Goal: Task Accomplishment & Management: Use online tool/utility

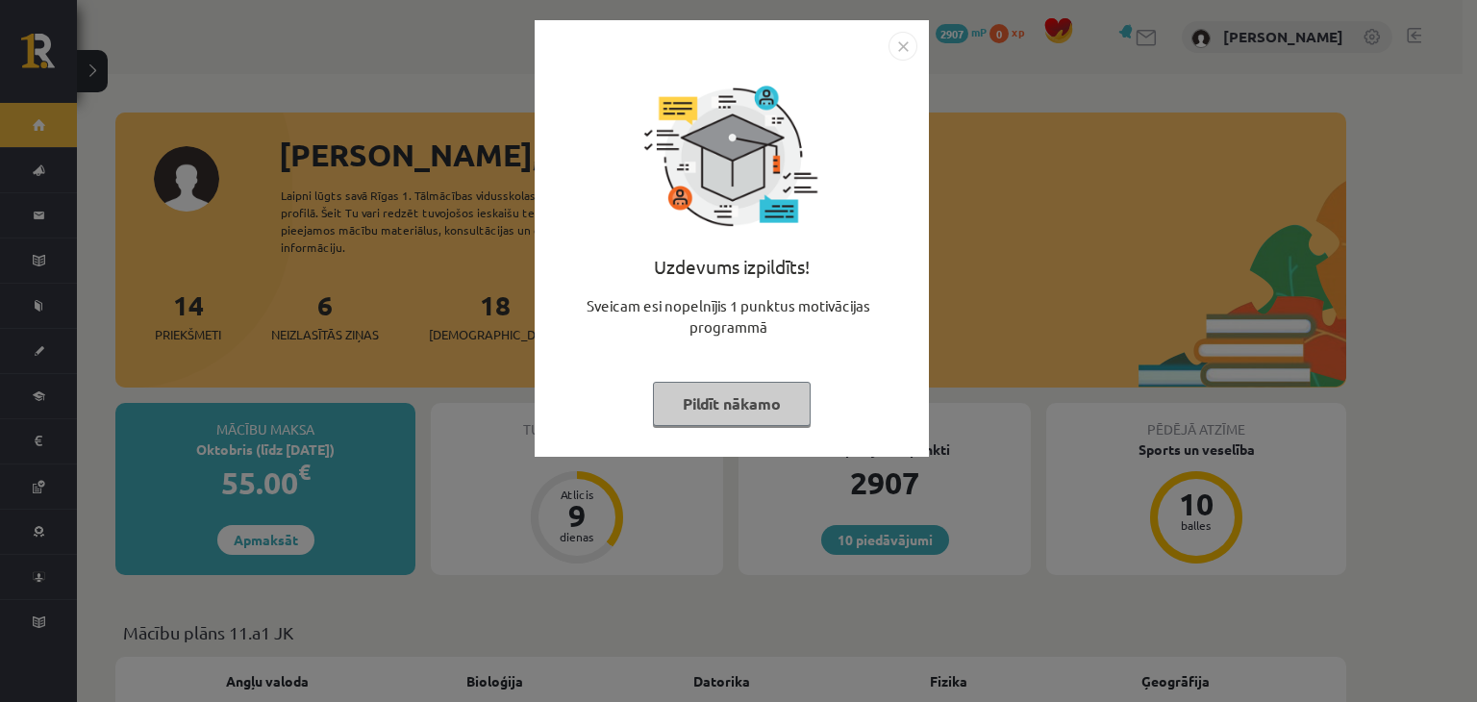
click at [743, 407] on button "Pildīt nākamo" at bounding box center [732, 404] width 158 height 44
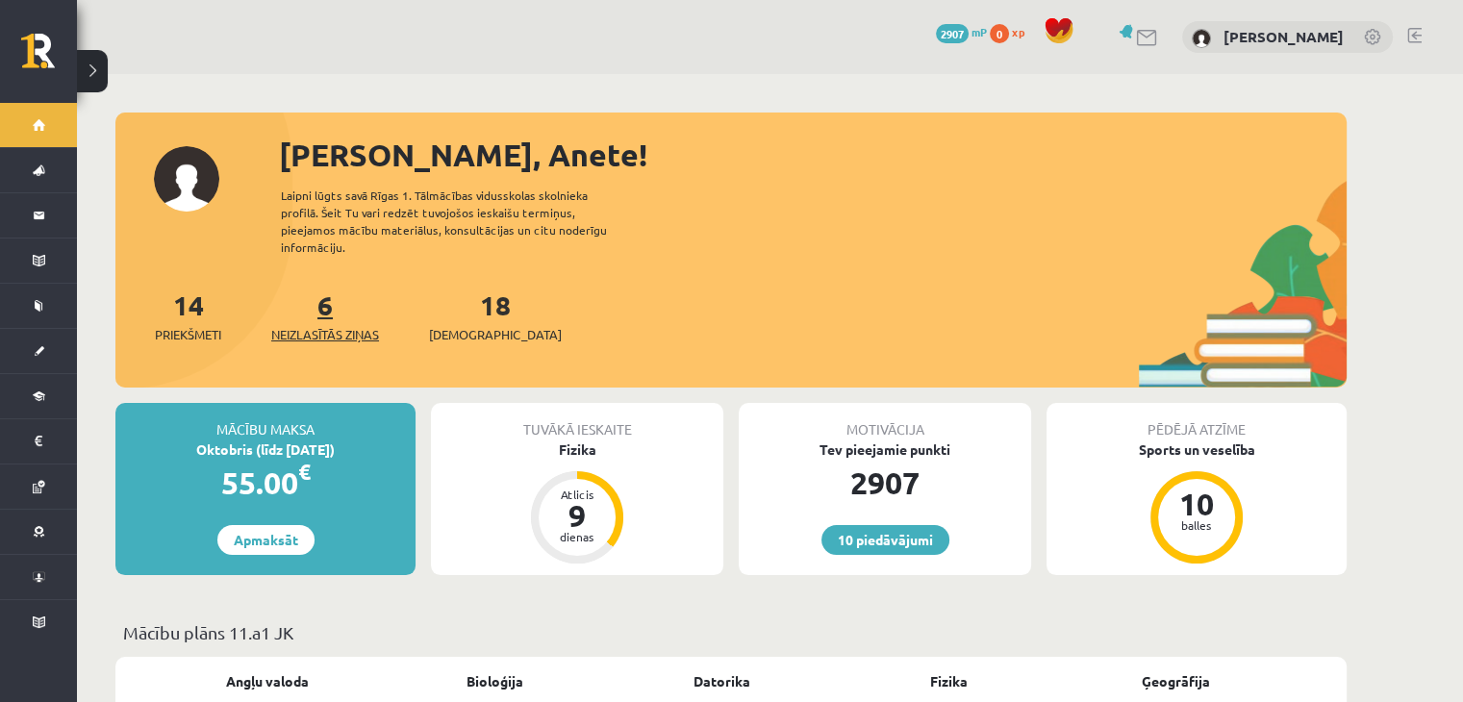
click at [327, 291] on link "6 Neizlasītās ziņas" at bounding box center [325, 316] width 108 height 57
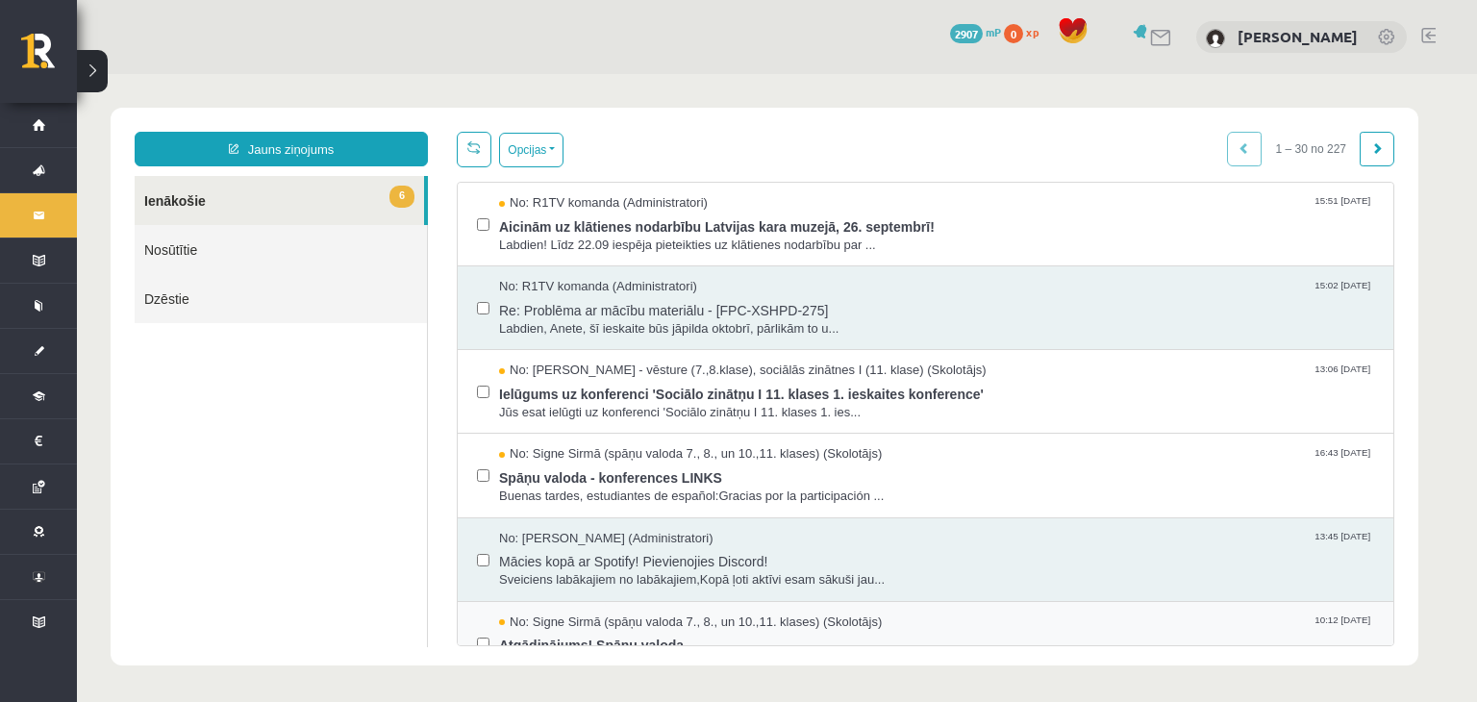
click at [491, 616] on div "No: Signe Sirmā (spāņu valoda 7., 8., un 10.,11. klases) (Skolotājs) 10:12 12/0…" at bounding box center [925, 644] width 897 height 60
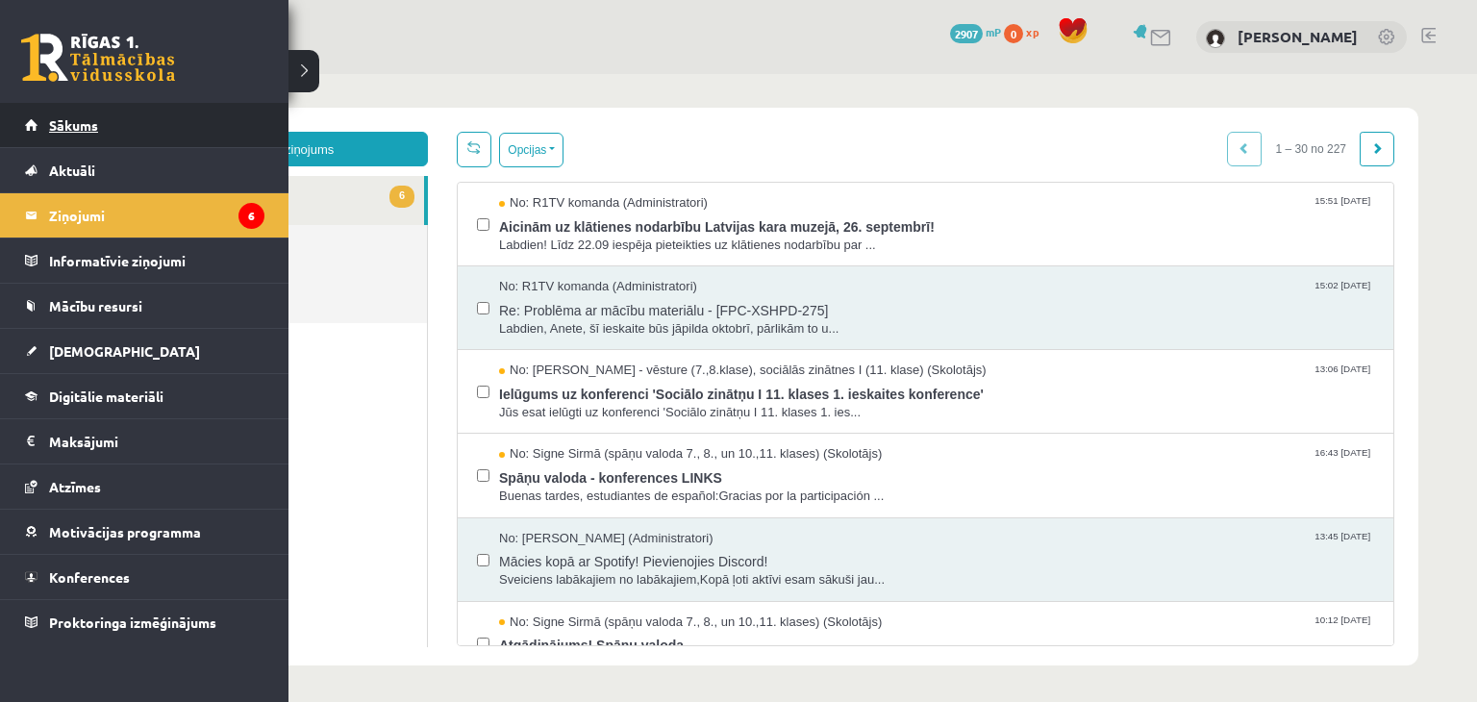
click at [63, 122] on span "Sākums" at bounding box center [73, 124] width 49 height 17
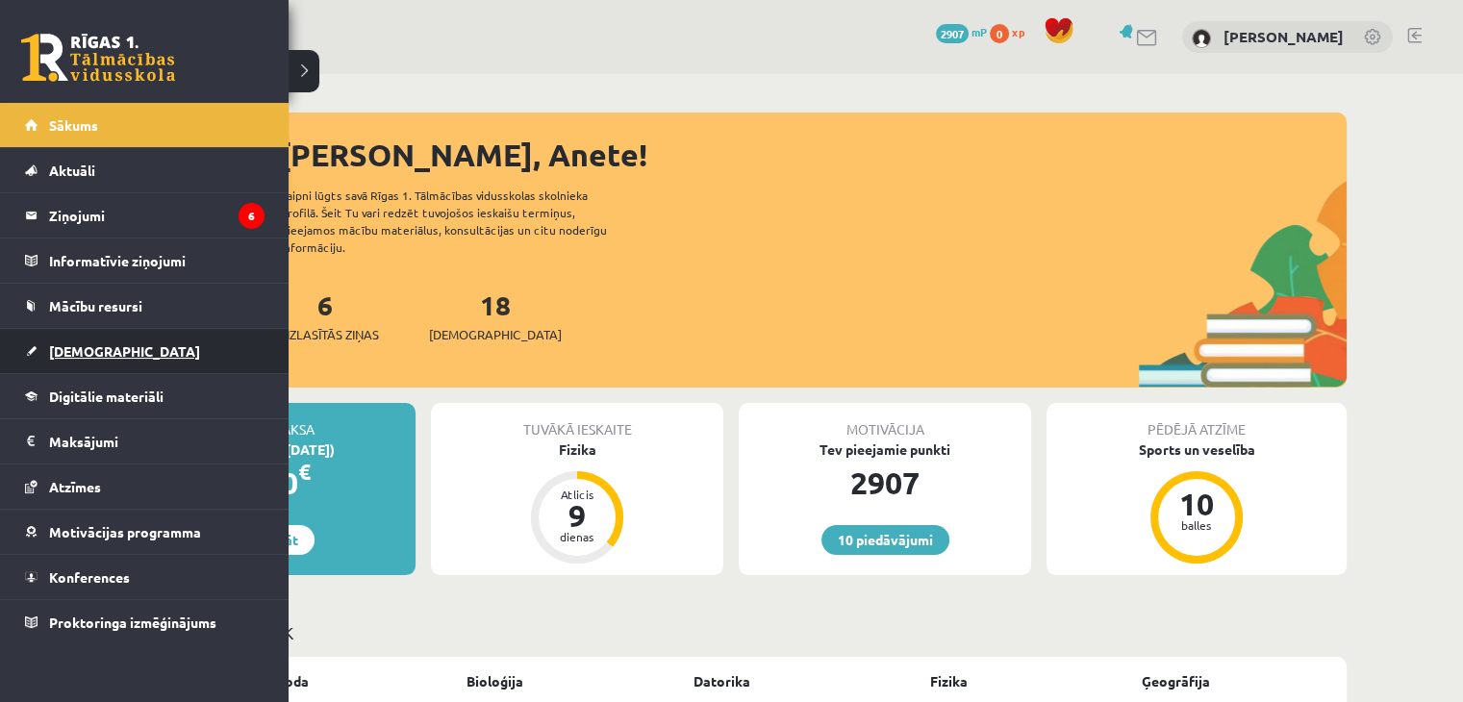
click at [62, 347] on span "[DEMOGRAPHIC_DATA]" at bounding box center [124, 350] width 151 height 17
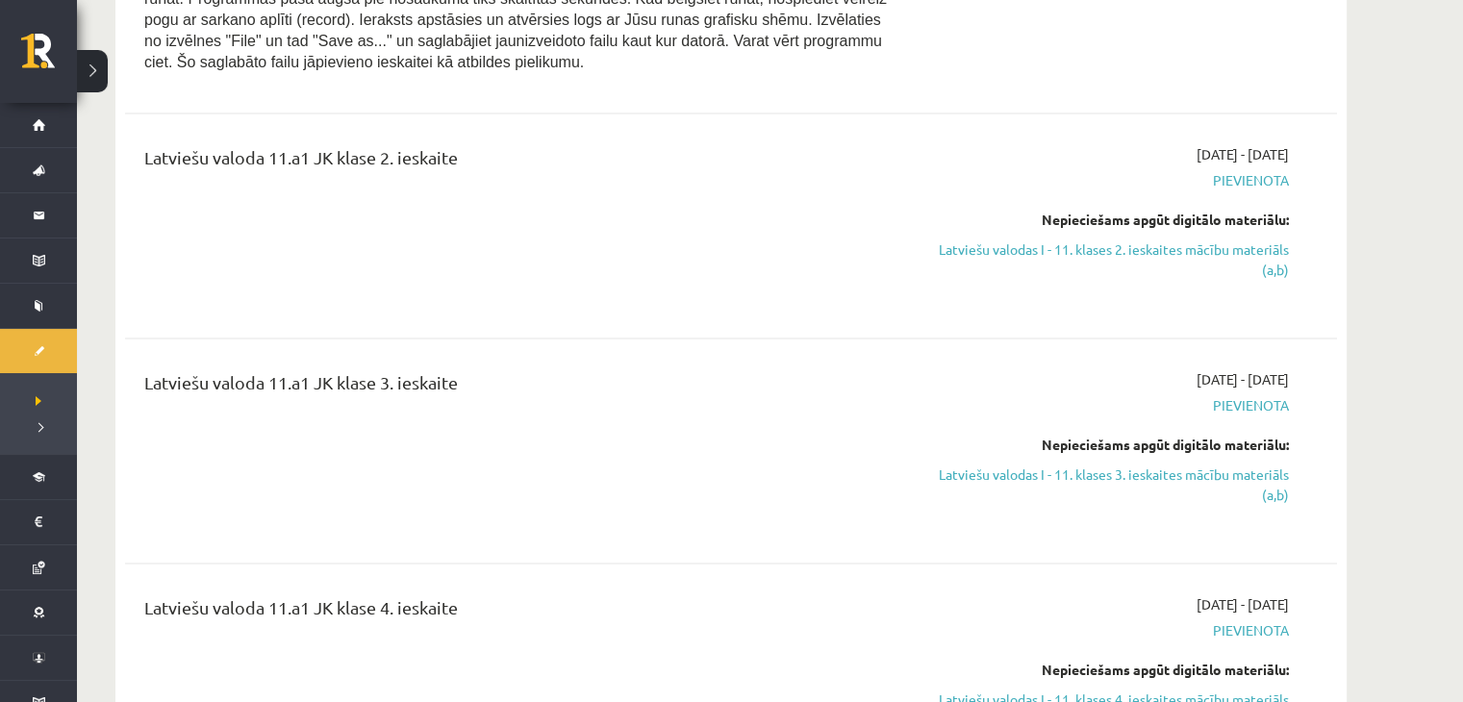
scroll to position [2875, 0]
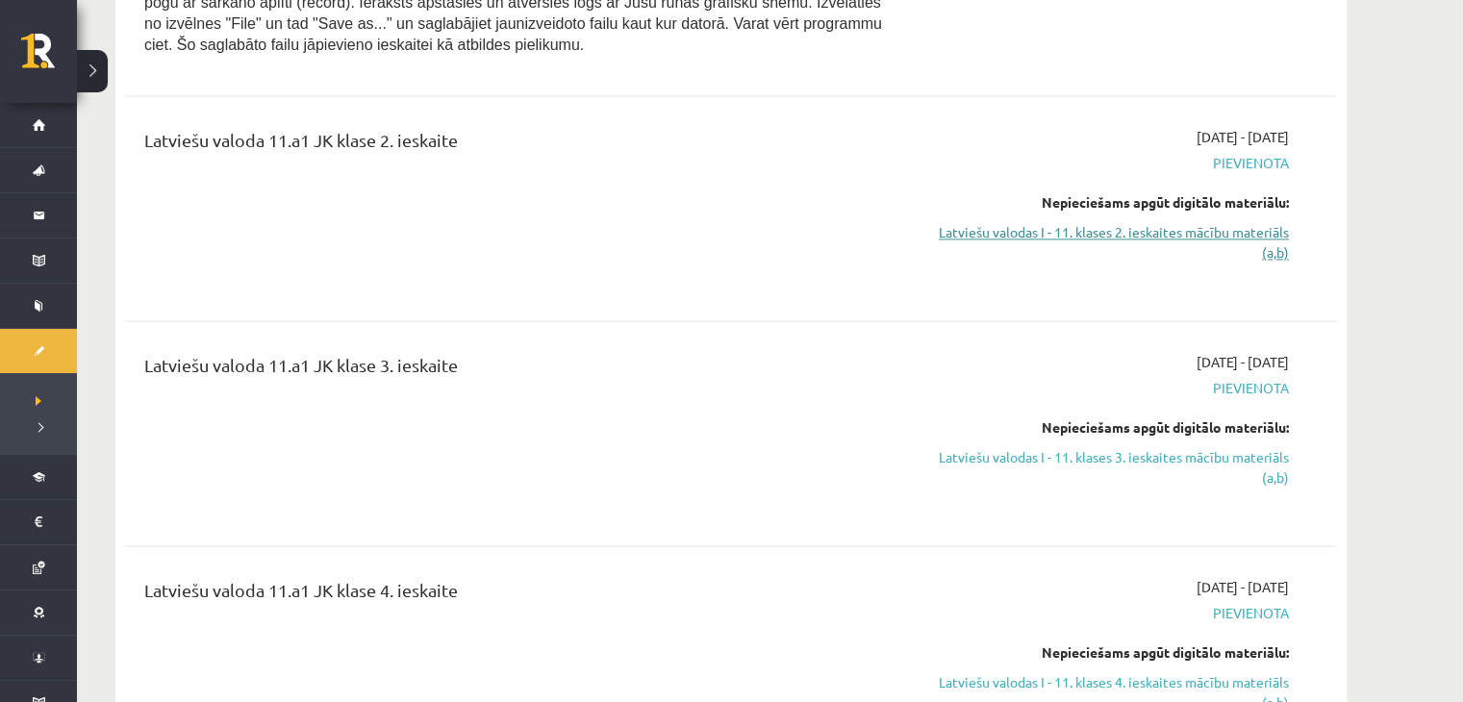
click at [1259, 243] on link "Latviešu valodas I - 11. klases 2. ieskaites mācību materiāls (a,b)" at bounding box center [1107, 242] width 363 height 40
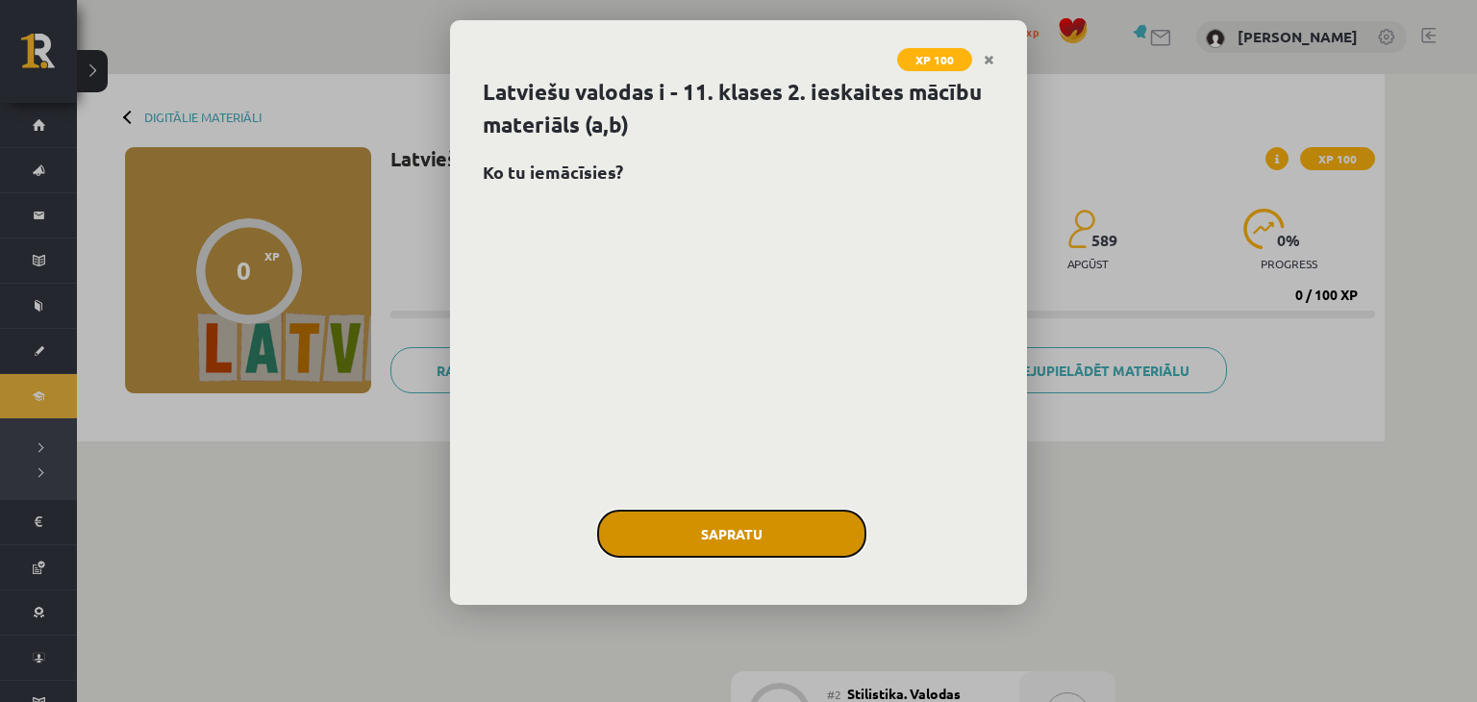
click at [774, 538] on button "Sapratu" at bounding box center [731, 534] width 269 height 48
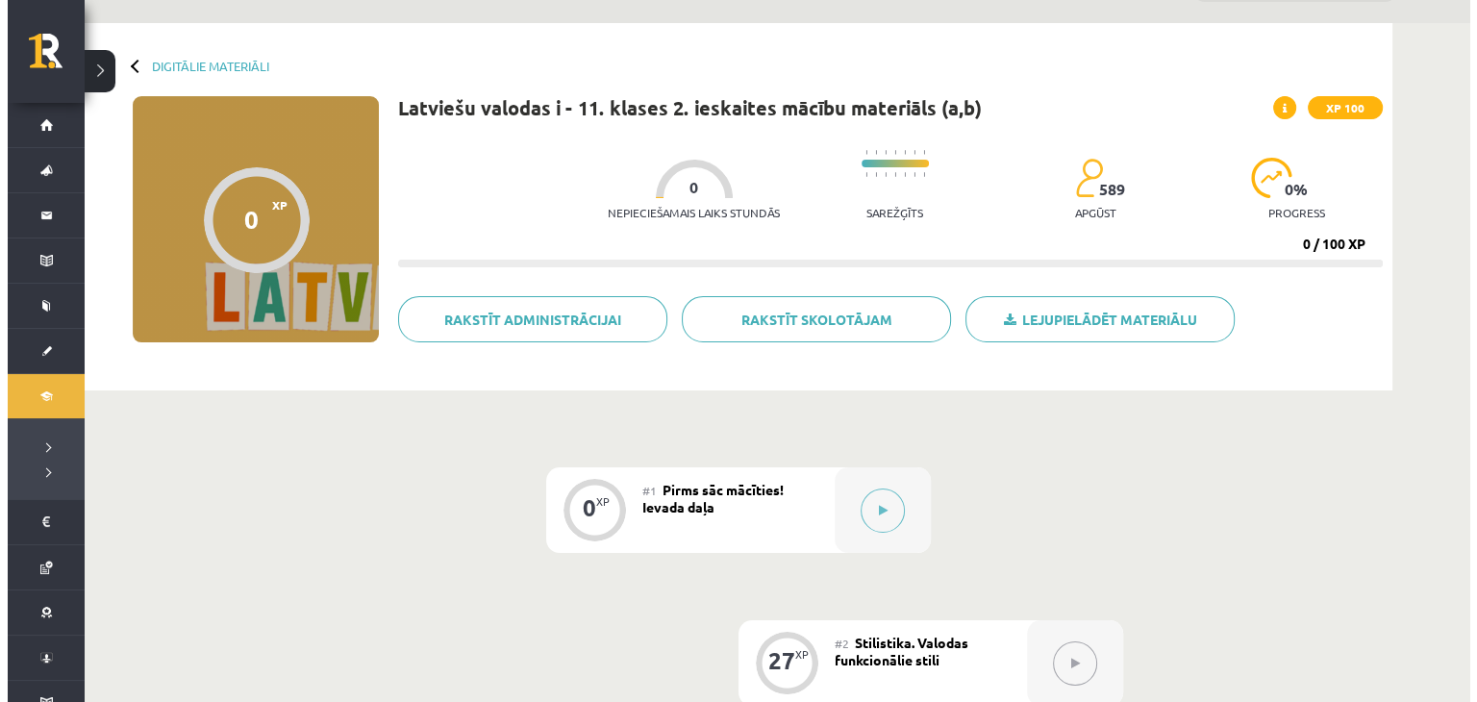
scroll to position [30, 0]
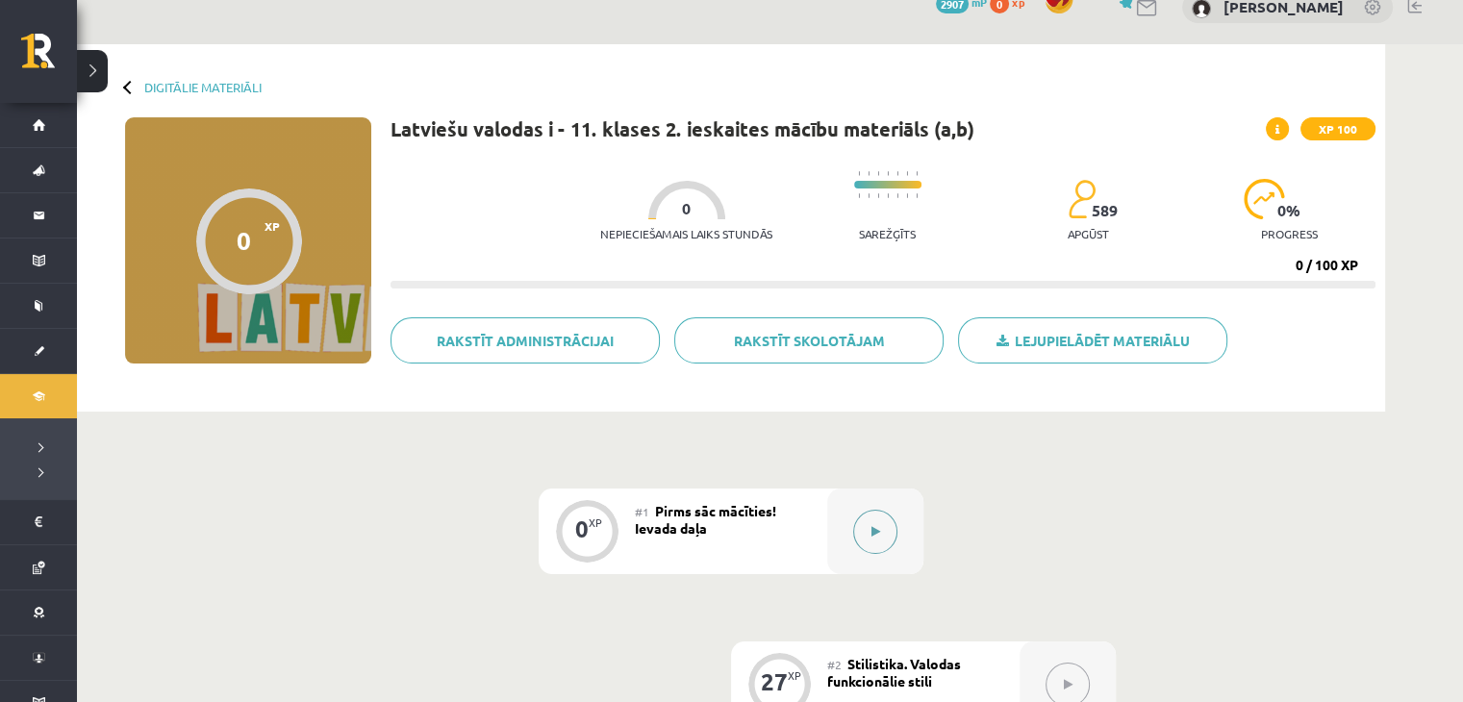
click at [883, 532] on button at bounding box center [875, 532] width 44 height 44
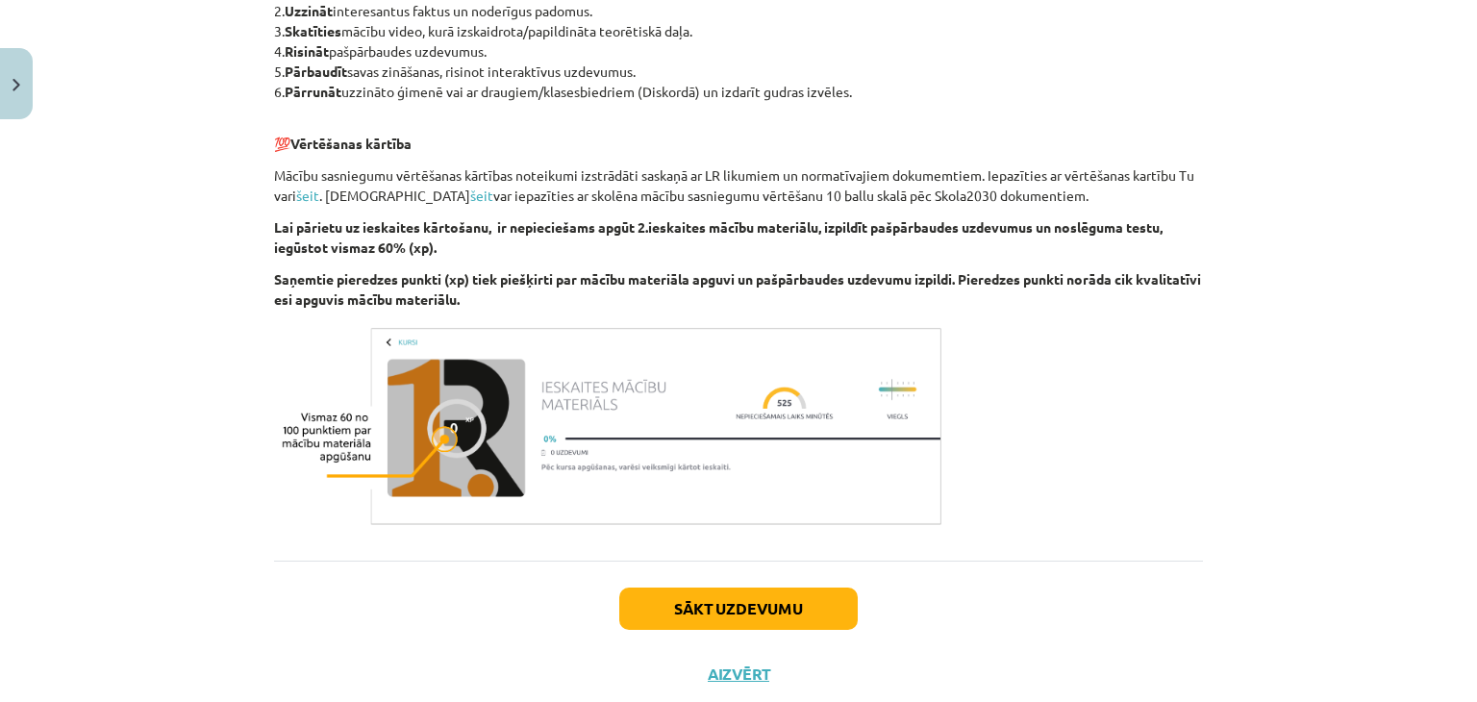
scroll to position [1081, 0]
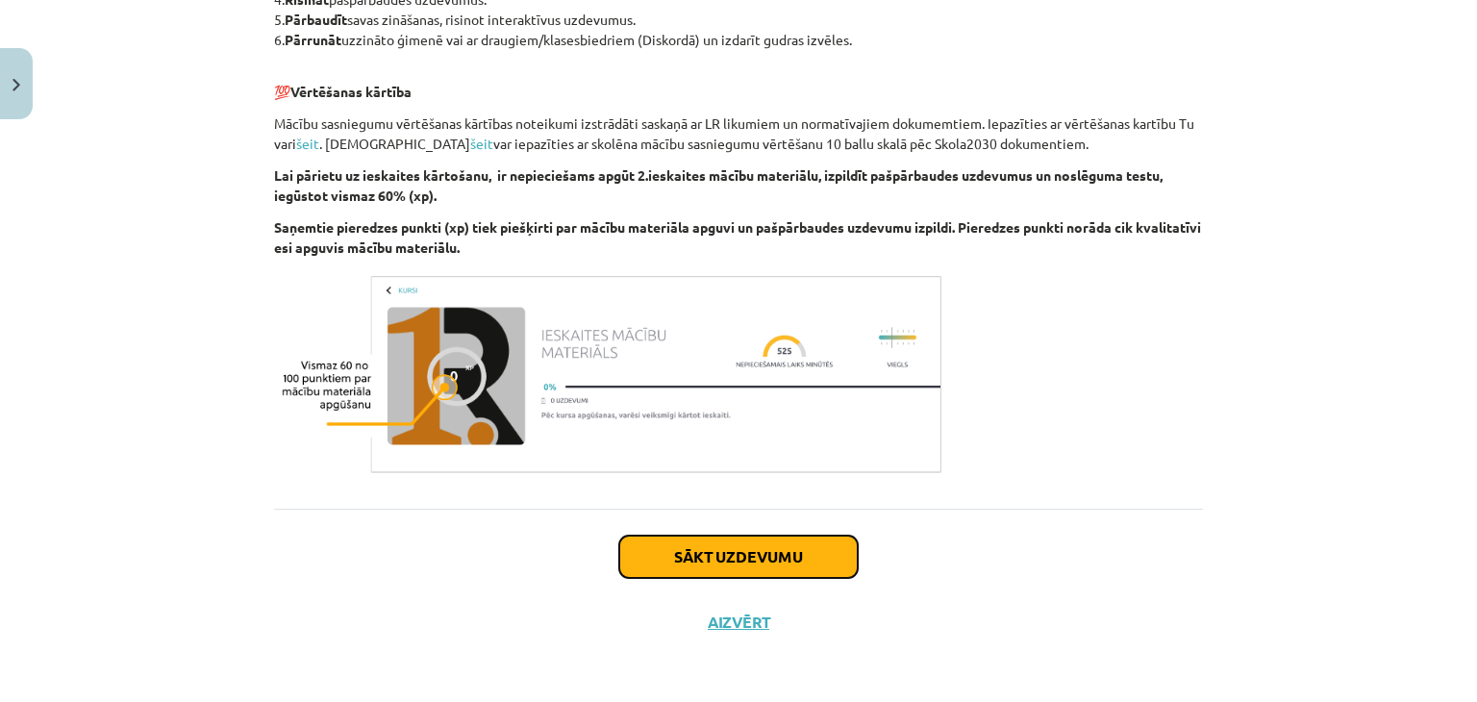
click at [764, 565] on button "Sākt uzdevumu" at bounding box center [738, 557] width 239 height 42
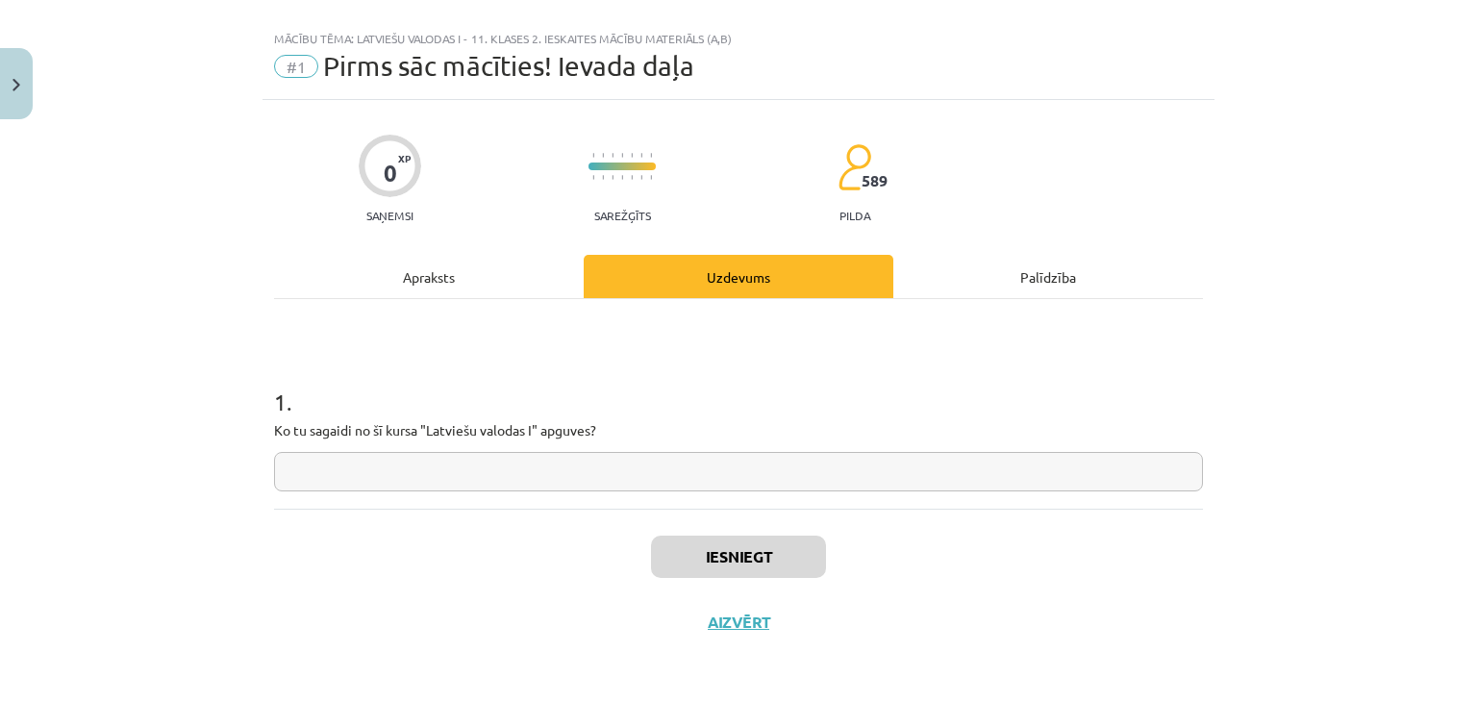
click at [790, 477] on input "text" at bounding box center [738, 471] width 929 height 39
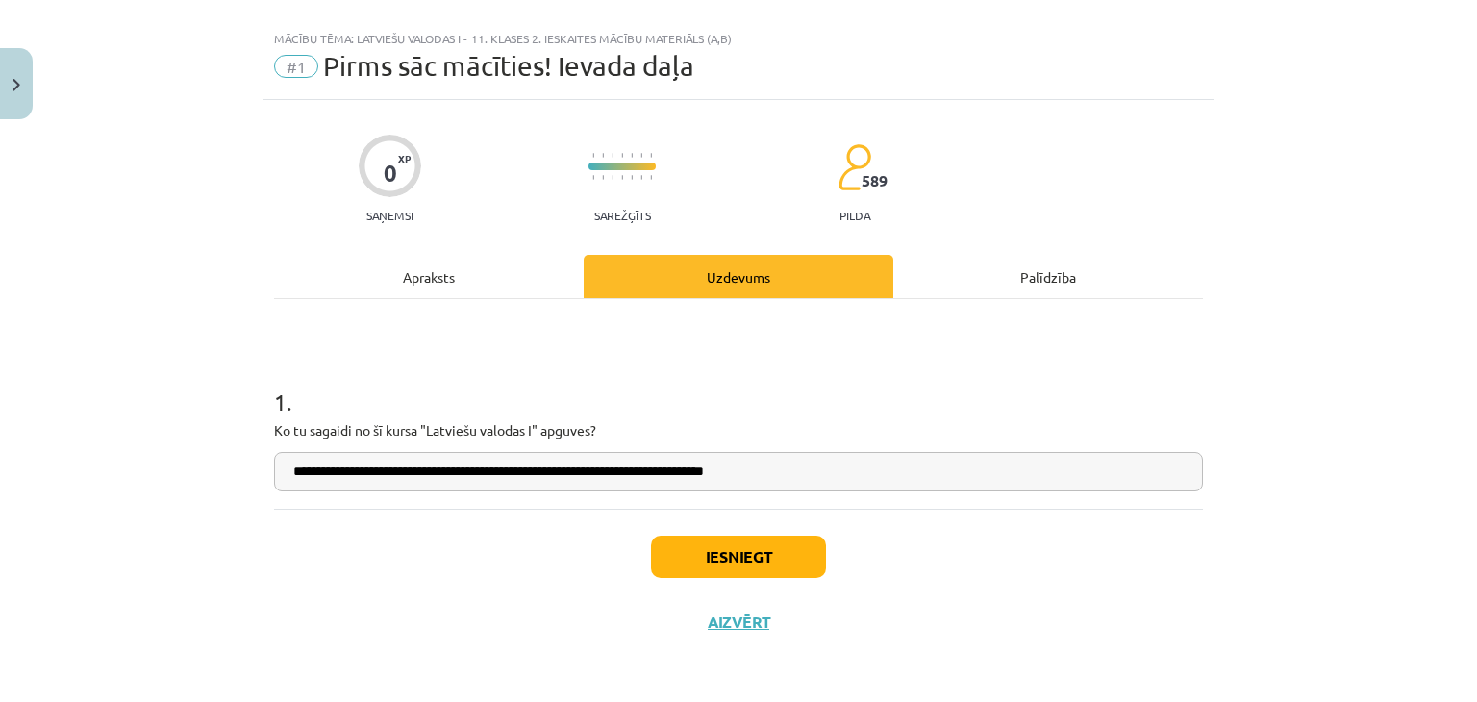
type input "**********"
click at [764, 547] on button "Iesniegt" at bounding box center [738, 557] width 175 height 42
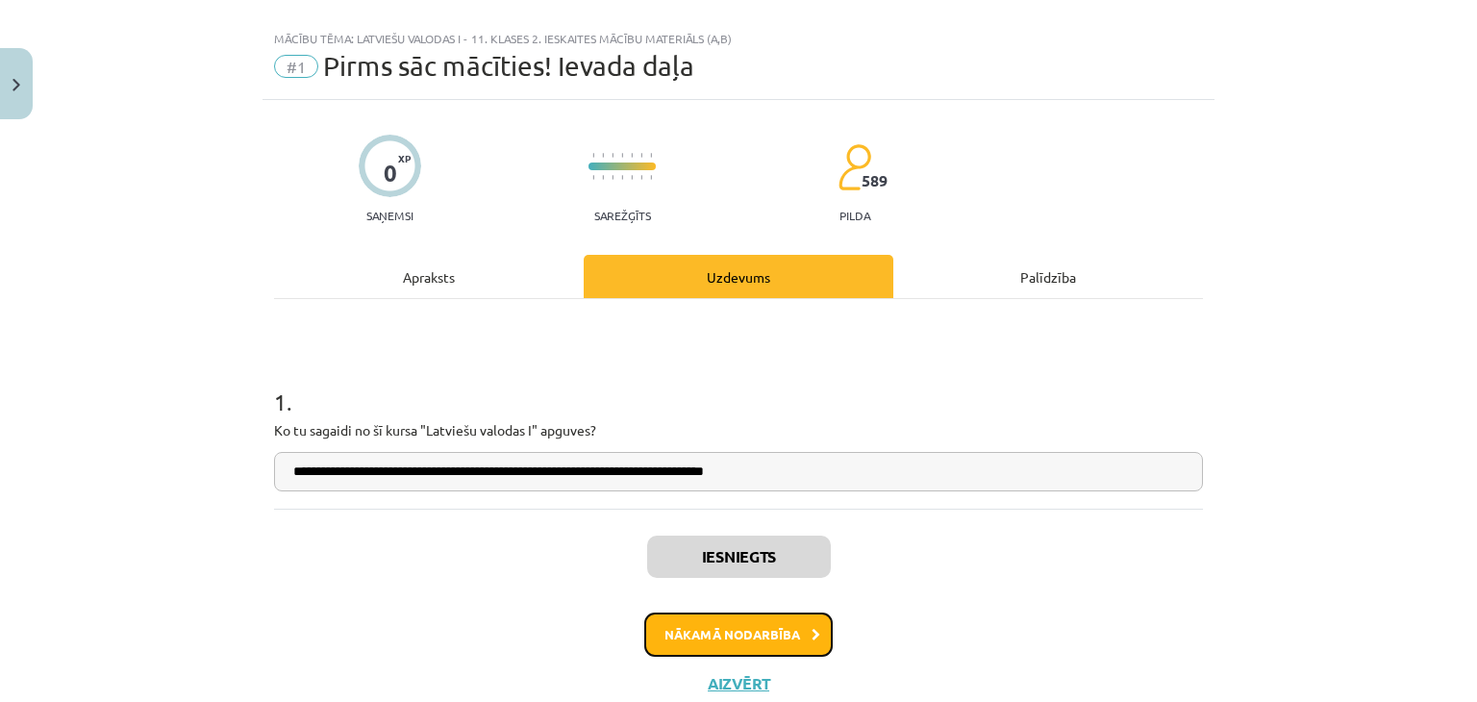
click at [752, 636] on button "Nākamā nodarbība" at bounding box center [738, 635] width 188 height 44
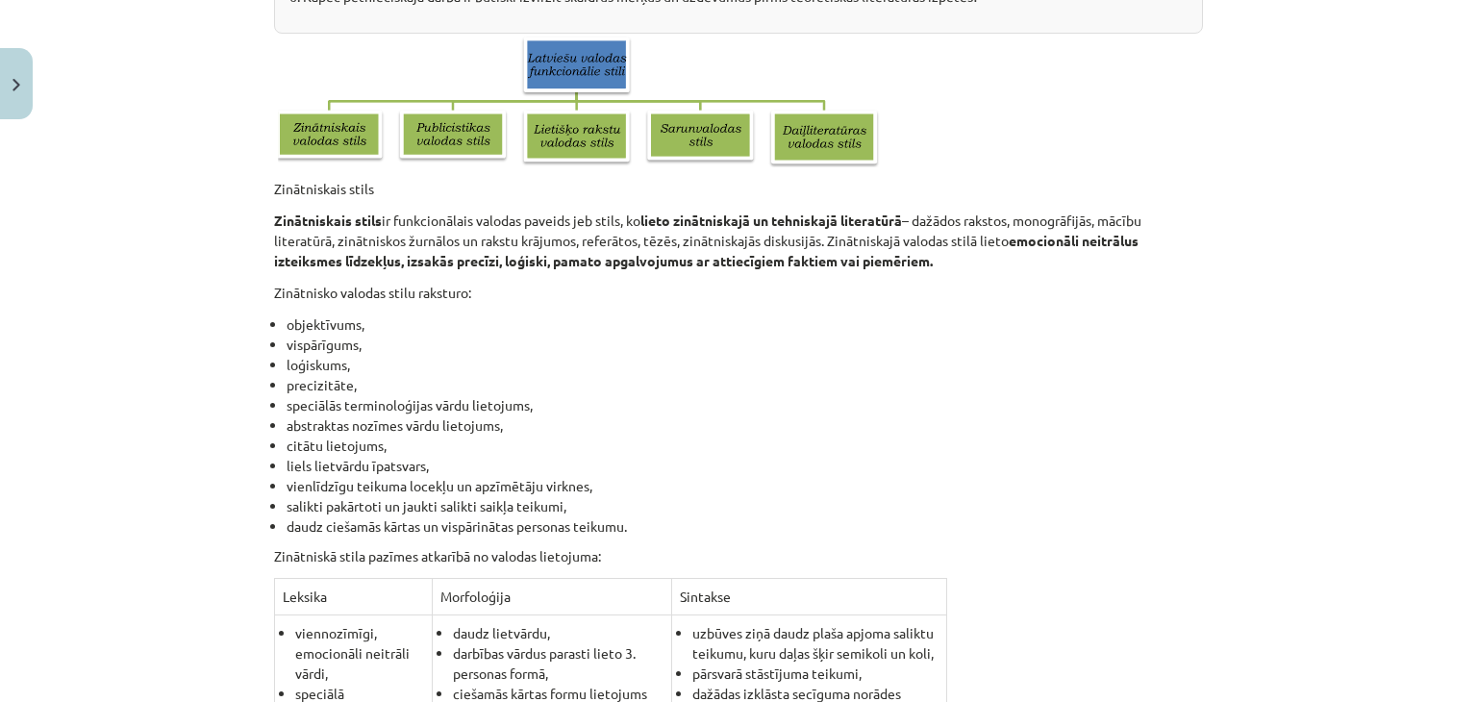
scroll to position [810, 0]
